Goal: Task Accomplishment & Management: Use online tool/utility

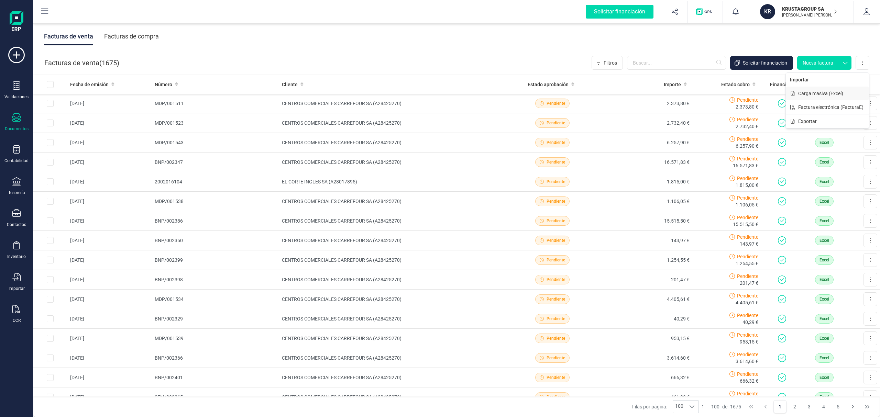
click at [815, 94] on span "Carga masiva (Excel)" at bounding box center [820, 93] width 45 height 7
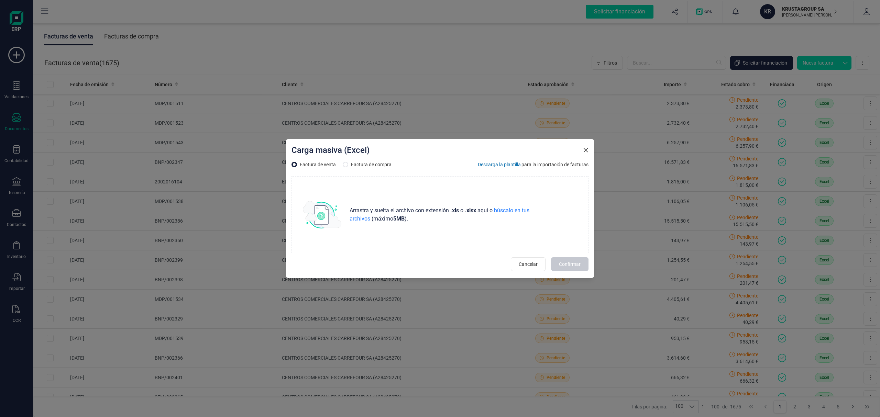
click at [586, 154] on div "Carga masiva (Excel)" at bounding box center [440, 152] width 297 height 14
click at [586, 155] on div "Carga masiva (Excel)" at bounding box center [440, 152] width 297 height 14
click at [584, 146] on div "Carga masiva (Excel)" at bounding box center [440, 152] width 297 height 14
click at [527, 263] on span "Cancelar" at bounding box center [528, 264] width 19 height 7
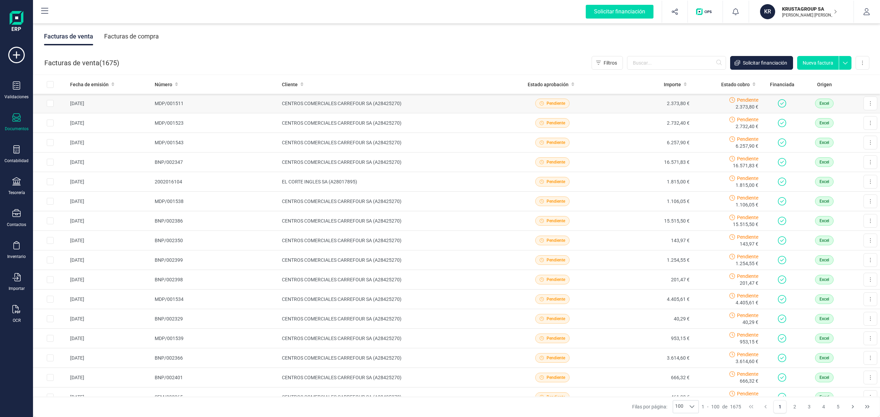
click at [50, 108] on td at bounding box center [50, 104] width 34 height 20
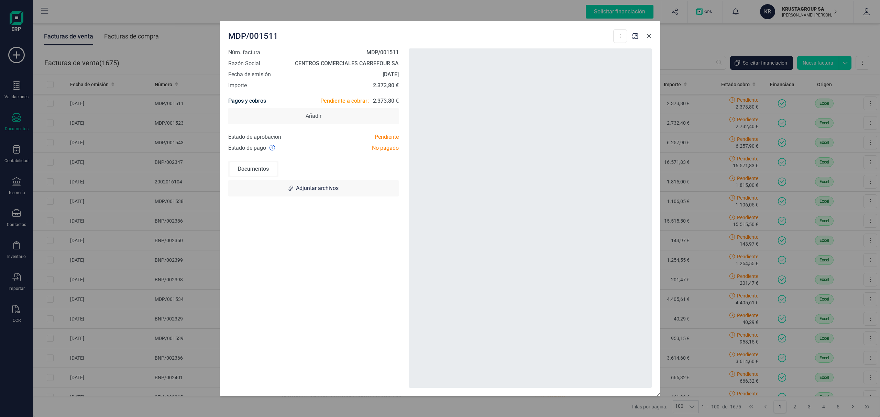
click at [648, 36] on icon "button" at bounding box center [649, 36] width 6 height 6
